Goal: Task Accomplishment & Management: Use online tool/utility

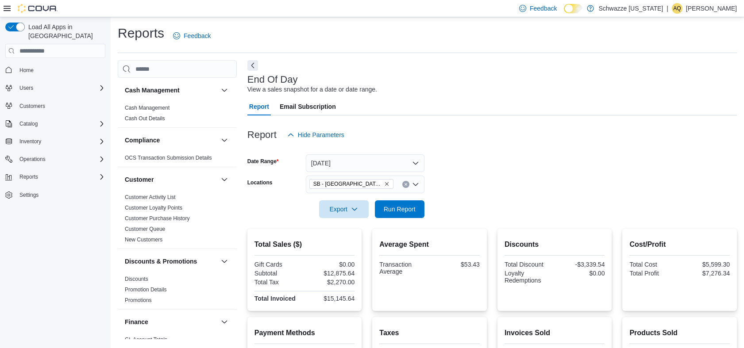
scroll to position [247, 0]
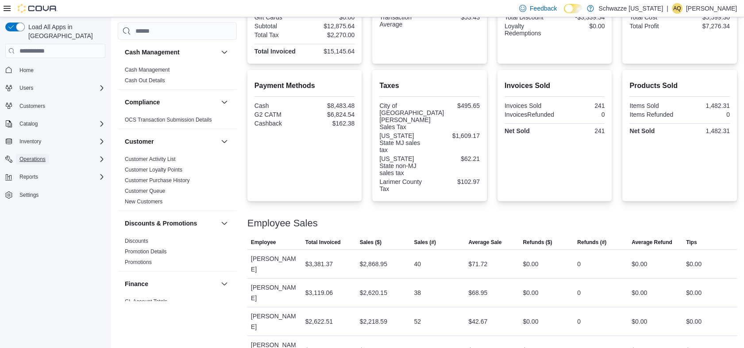
click at [34, 156] on span "Operations" at bounding box center [32, 159] width 26 height 7
click at [36, 168] on span "Cash Management" at bounding box center [38, 171] width 45 height 7
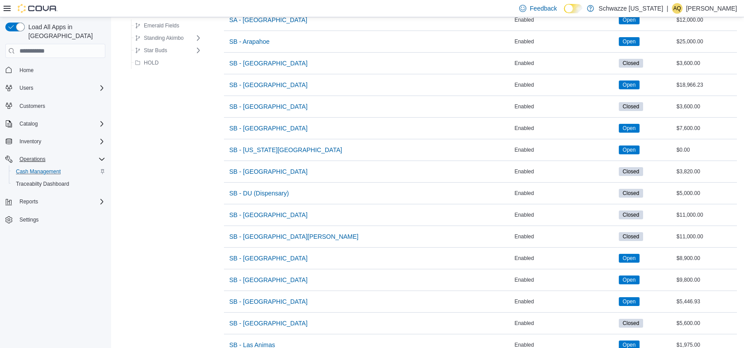
scroll to position [238, 0]
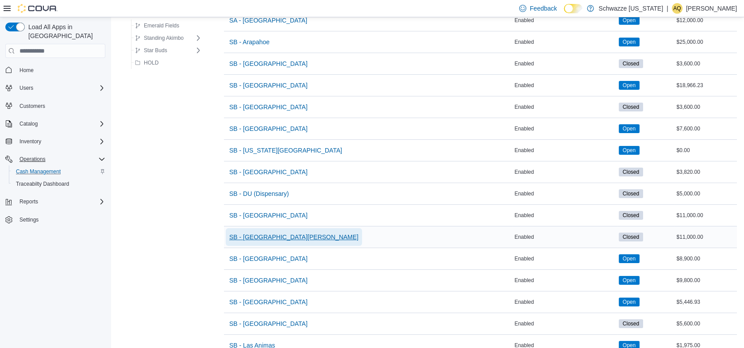
click at [261, 234] on span "SB - [GEOGRAPHIC_DATA][PERSON_NAME]" at bounding box center [293, 237] width 129 height 9
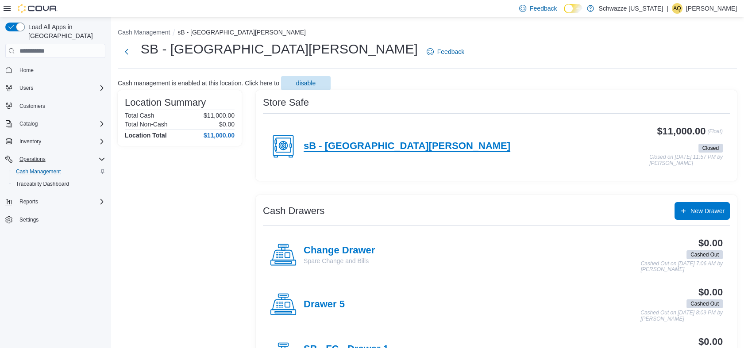
click at [336, 145] on h4 "sB - [GEOGRAPHIC_DATA][PERSON_NAME]" at bounding box center [406, 147] width 207 height 12
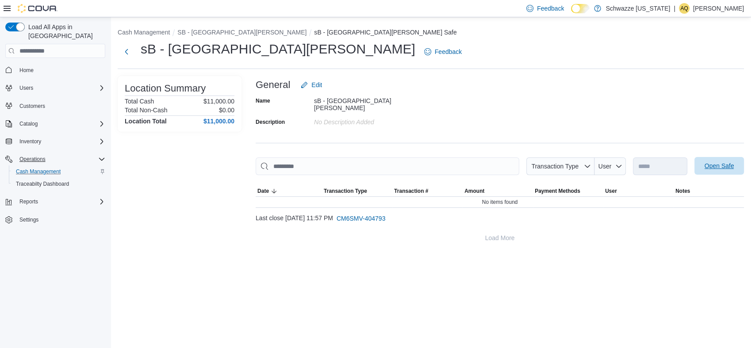
click at [721, 163] on span "Open Safe" at bounding box center [720, 165] width 30 height 9
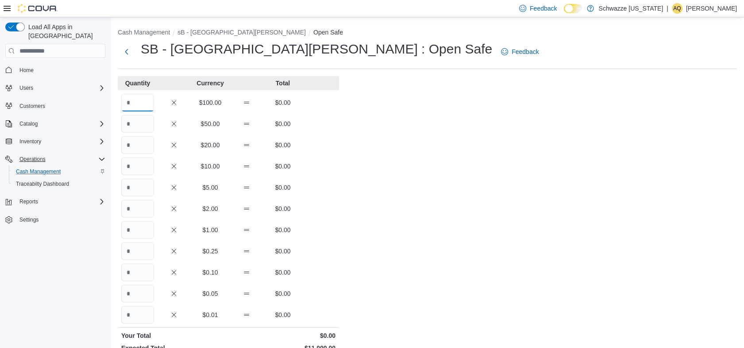
click at [145, 100] on input "Quantity" at bounding box center [137, 103] width 33 height 18
type input "***"
click at [413, 172] on div "Cash Management sB - [GEOGRAPHIC_DATA][PERSON_NAME] Open Safe SB - [GEOGRAPHIC_…" at bounding box center [427, 247] width 633 height 461
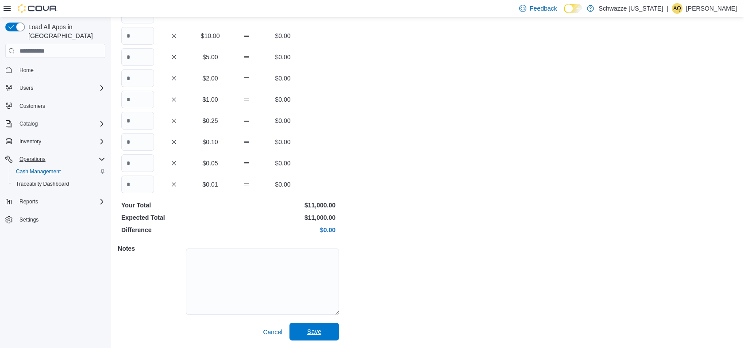
click at [315, 334] on span "Save" at bounding box center [314, 331] width 14 height 9
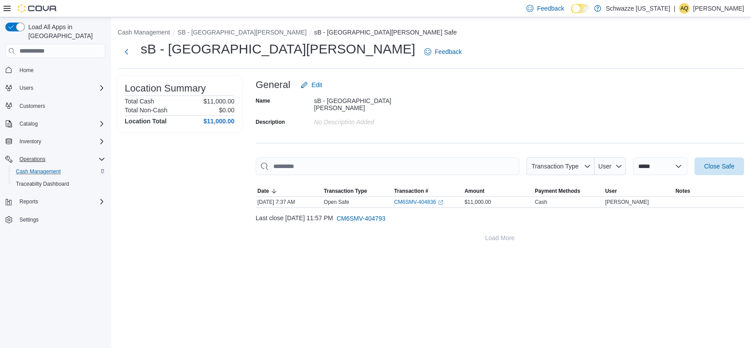
click at [315, 334] on div "**********" at bounding box center [431, 182] width 641 height 331
